Goal: Task Accomplishment & Management: Manage account settings

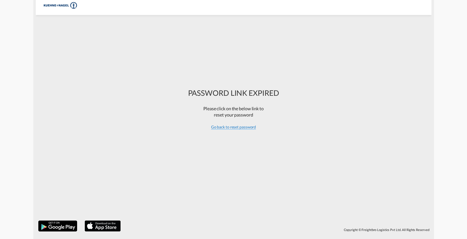
click at [239, 125] on span "Go back to reset password" at bounding box center [233, 127] width 45 height 5
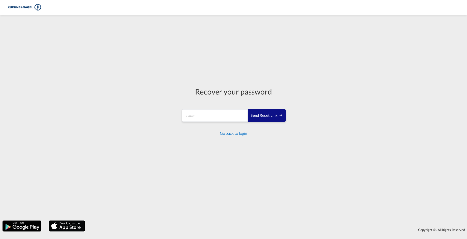
click at [242, 135] on link "Go back to login" at bounding box center [233, 133] width 27 height 5
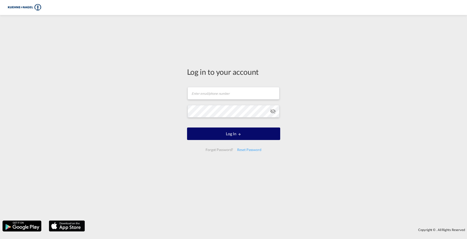
click at [242, 136] on button "Log In" at bounding box center [233, 134] width 93 height 13
type input "[PERSON_NAME][EMAIL_ADDRESS][PERSON_NAME][PERSON_NAME][DOMAIN_NAME]"
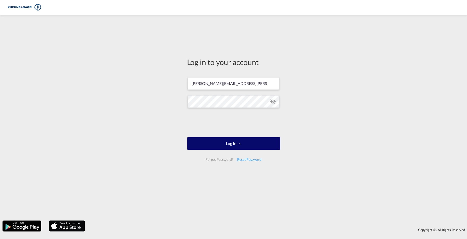
click at [223, 143] on button "Log In" at bounding box center [233, 143] width 93 height 13
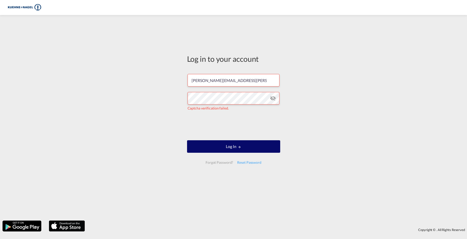
click at [231, 144] on button "Log In" at bounding box center [233, 146] width 93 height 13
